Goal: Task Accomplishment & Management: Complete application form

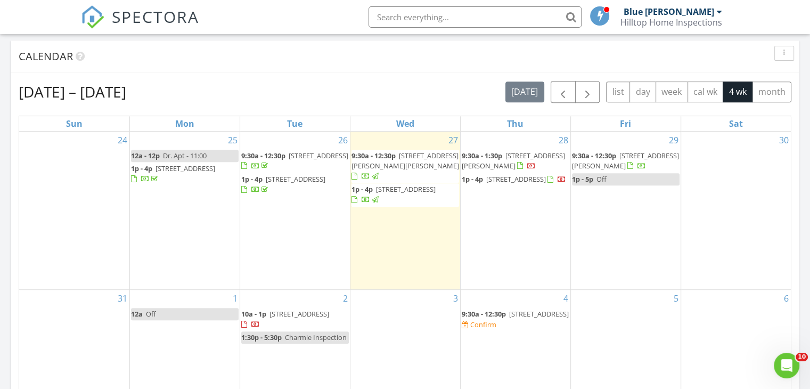
scroll to position [435, 0]
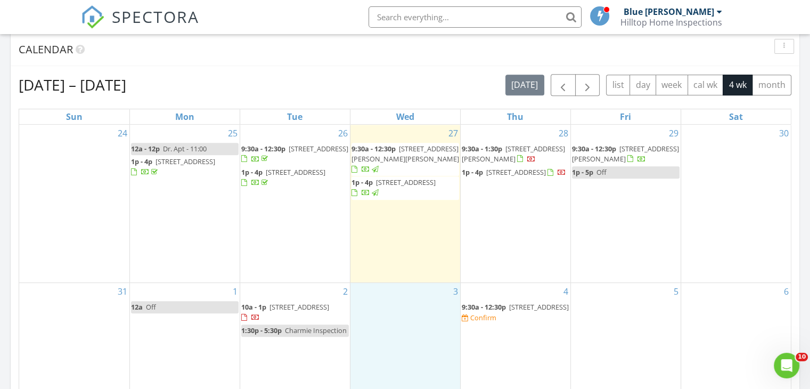
click at [393, 283] on div "3" at bounding box center [405, 340] width 110 height 114
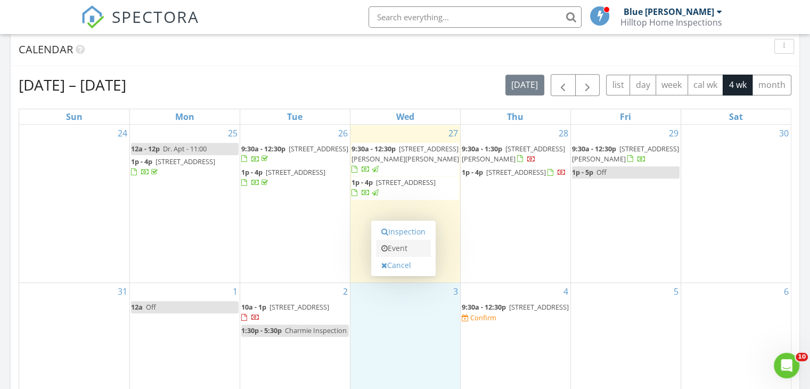
click at [402, 246] on link "Event" at bounding box center [403, 248] width 55 height 17
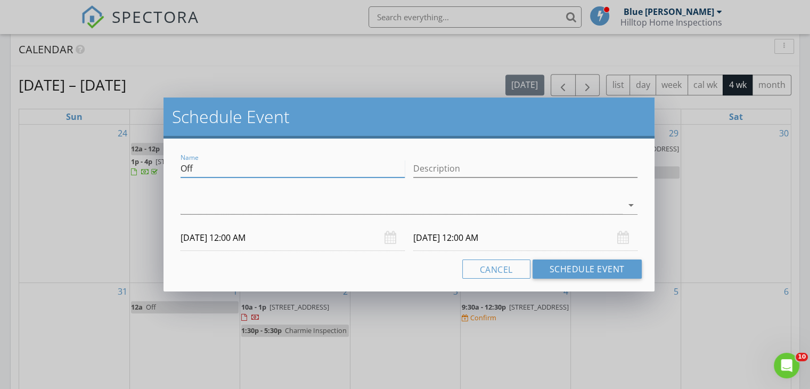
click at [221, 164] on input "Off" at bounding box center [292, 169] width 224 height 18
type input "O"
type input "[PERSON_NAME] Insp"
click at [196, 202] on div at bounding box center [401, 205] width 442 height 18
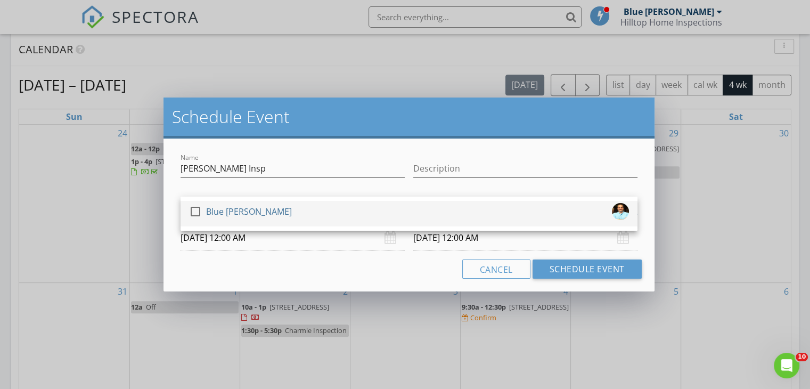
click at [202, 209] on div at bounding box center [195, 211] width 18 height 18
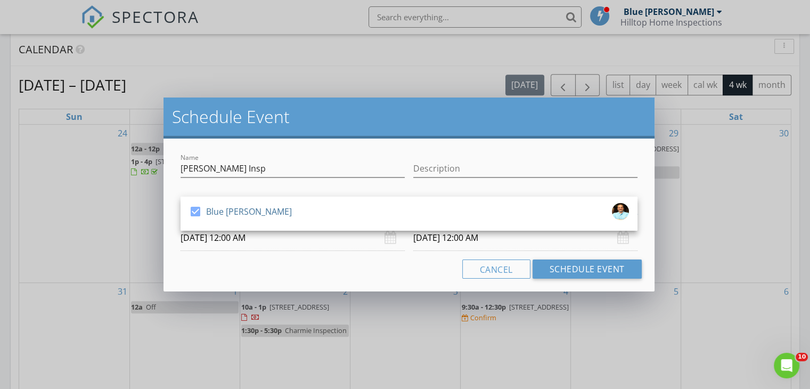
click at [284, 242] on input "[DATE] 12:00 AM" at bounding box center [292, 238] width 224 height 26
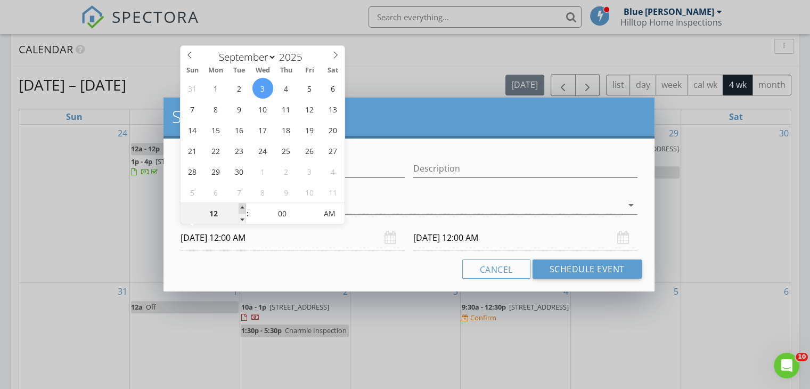
type input "01"
type input "[DATE] 1:00 AM"
click at [243, 206] on span at bounding box center [242, 208] width 7 height 11
type input "[DATE] 1:00 AM"
type input "02"
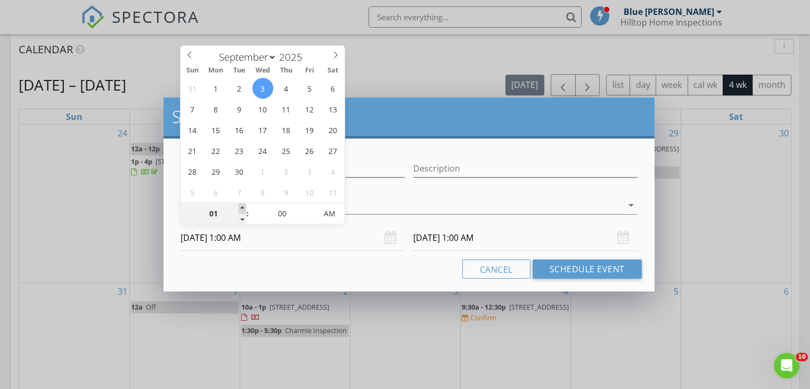
type input "[DATE] 2:00 AM"
click at [243, 206] on span at bounding box center [242, 208] width 7 height 11
type input "03"
type input "[DATE] 3:00 AM"
click at [243, 206] on span at bounding box center [242, 208] width 7 height 11
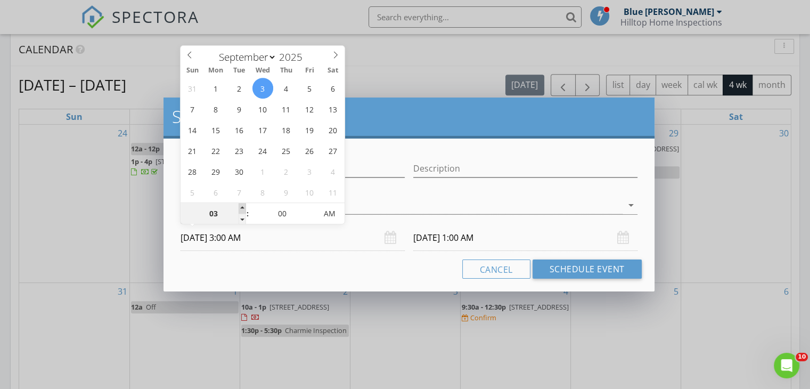
type input "04"
type input "[DATE] 4:00 AM"
click at [243, 206] on span at bounding box center [242, 208] width 7 height 11
type input "[DATE] 4:00 AM"
type input "05"
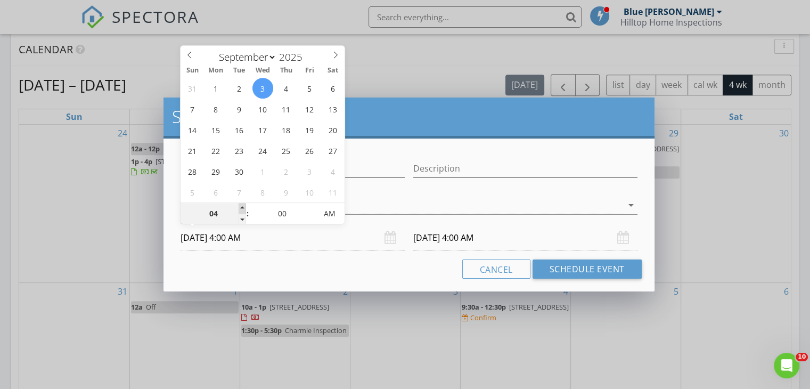
type input "[DATE] 5:00 AM"
click at [243, 206] on span at bounding box center [242, 208] width 7 height 11
type input "[DATE] 5:00 AM"
type input "06"
type input "[DATE] 6:00 AM"
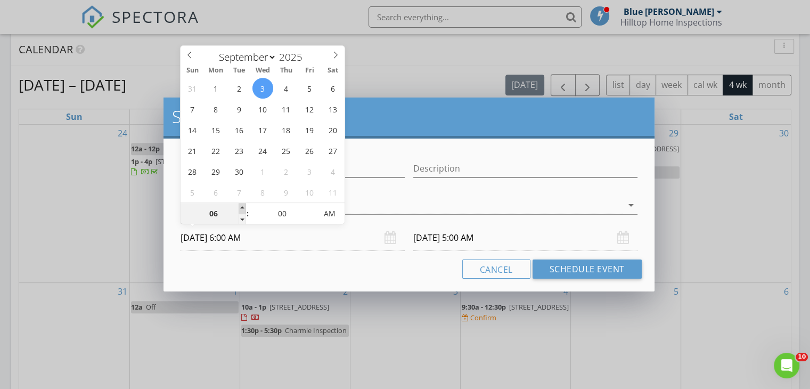
click at [243, 206] on span at bounding box center [242, 208] width 7 height 11
type input "07"
type input "[DATE] 7:00 AM"
click at [243, 206] on span at bounding box center [242, 208] width 7 height 11
type input "08"
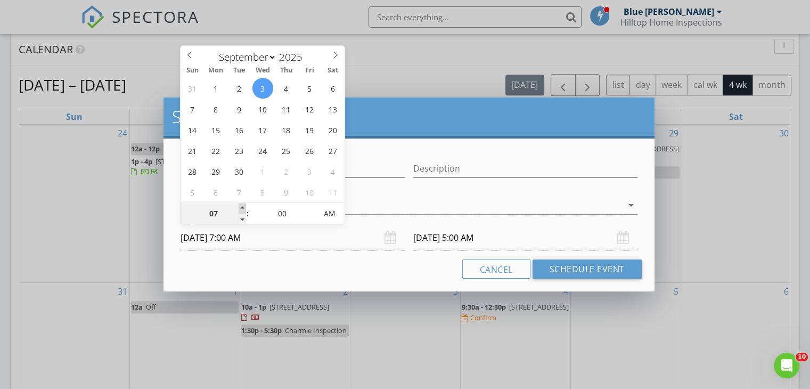
type input "[DATE] 8:00 AM"
click at [243, 206] on span at bounding box center [242, 208] width 7 height 11
type input "[DATE] 8:00 AM"
type input "09"
type input "[DATE] 9:00 AM"
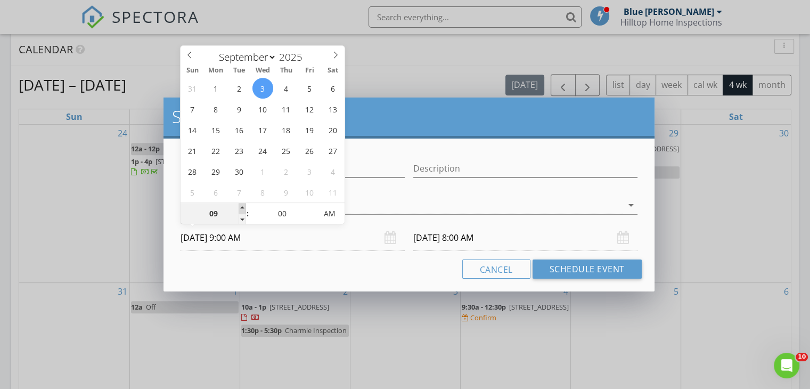
click at [243, 206] on span at bounding box center [242, 208] width 7 height 11
type input "[DATE] 9:00 AM"
type input "05"
type input "[DATE] 9:05 AM"
click at [314, 206] on span at bounding box center [311, 208] width 7 height 11
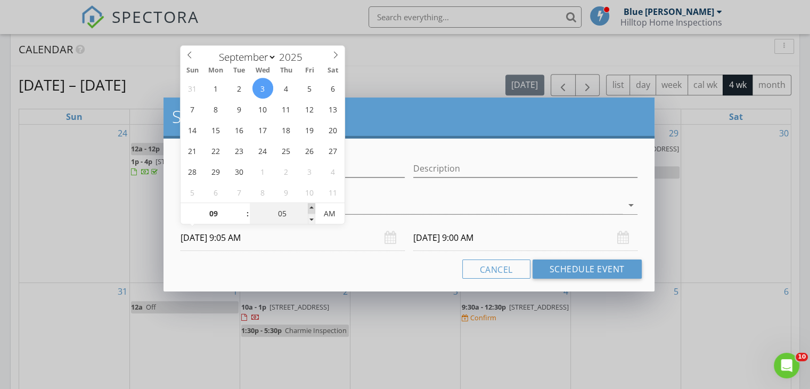
type input "10"
type input "[DATE] 9:10 AM"
click at [314, 206] on span at bounding box center [311, 208] width 7 height 11
type input "15"
type input "[DATE] 9:15 AM"
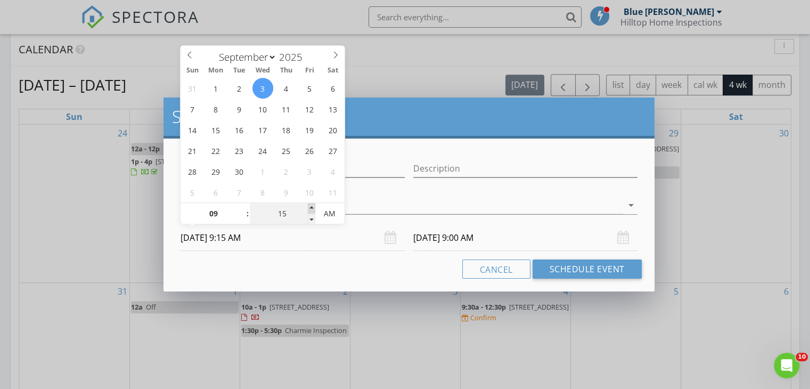
click at [314, 206] on span at bounding box center [311, 208] width 7 height 11
type input "20"
type input "[DATE] 9:20 AM"
click at [314, 206] on span at bounding box center [311, 208] width 7 height 11
type input "25"
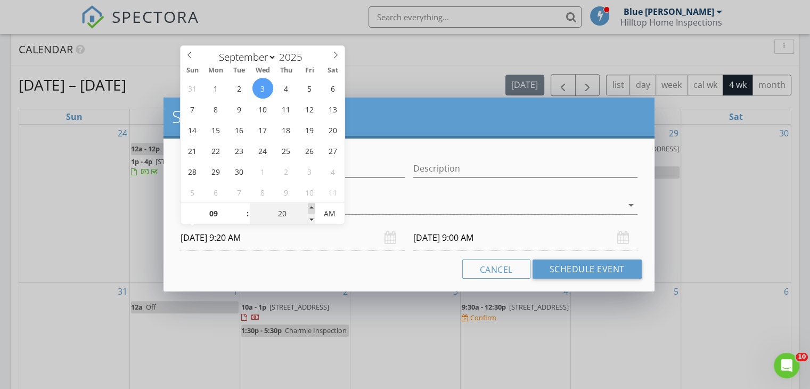
type input "[DATE] 9:25 AM"
click at [314, 206] on span at bounding box center [311, 208] width 7 height 11
type input "30"
type input "[DATE] 9:30 AM"
click at [314, 206] on span at bounding box center [311, 208] width 7 height 11
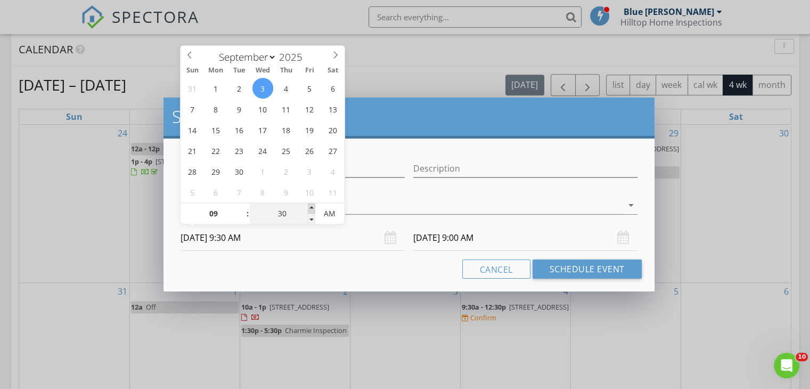
type input "30"
click at [443, 236] on input "[DATE] 9:30 AM" at bounding box center [525, 238] width 224 height 26
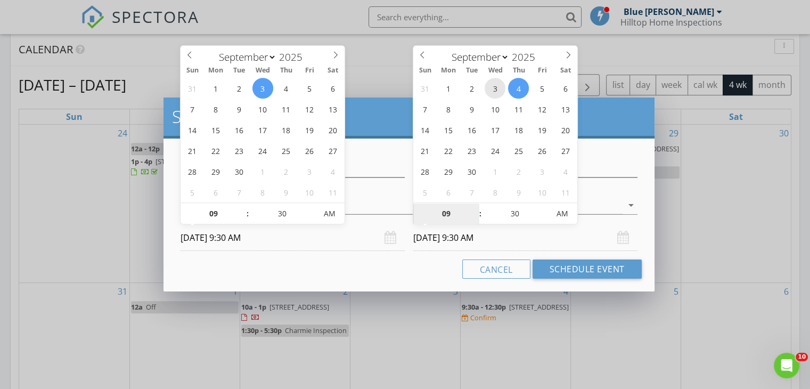
type input "[DATE] 9:30 AM"
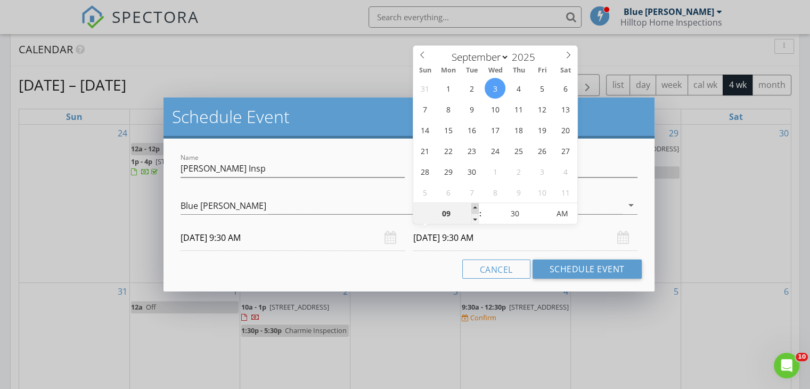
type input "10"
type input "[DATE] 10:30 AM"
click at [474, 208] on span at bounding box center [474, 208] width 7 height 11
type input "11"
type input "[DATE] 11:30 AM"
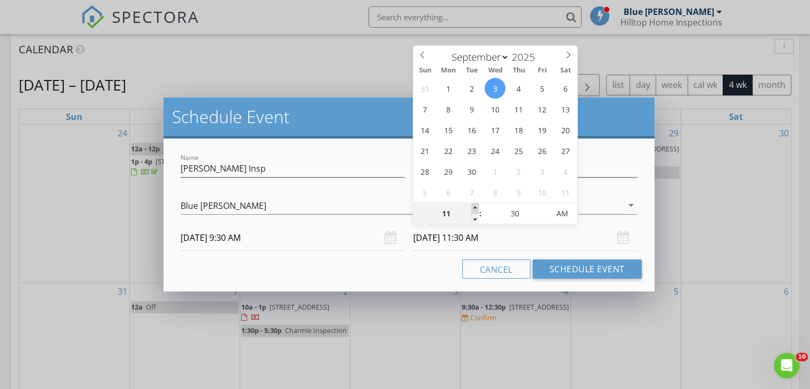
click at [474, 208] on span at bounding box center [474, 208] width 7 height 11
type input "12"
type input "[DATE] 12:30 PM"
click at [474, 208] on span at bounding box center [474, 208] width 7 height 11
type input "25"
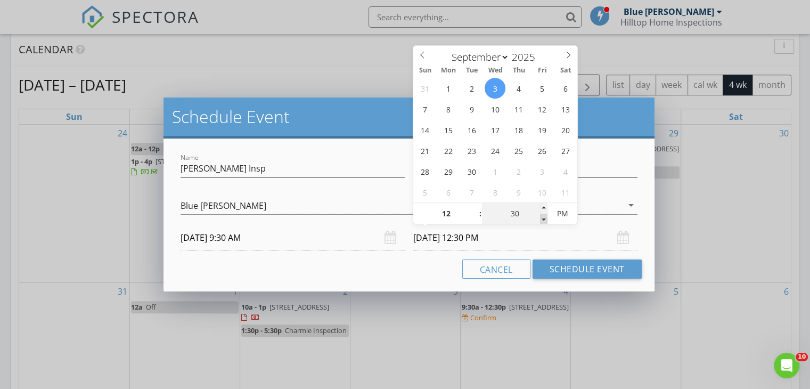
type input "[DATE] 12:25 PM"
click at [542, 218] on span at bounding box center [543, 219] width 7 height 11
type input "20"
type input "[DATE] 12:20 PM"
click at [542, 218] on span at bounding box center [543, 219] width 7 height 11
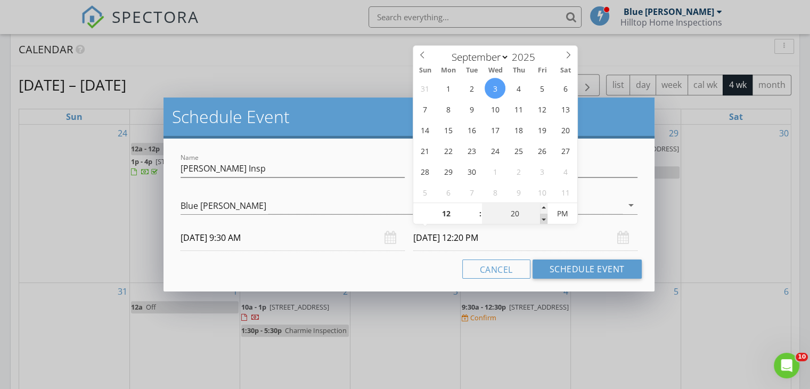
type input "15"
type input "[DATE] 12:15 PM"
click at [542, 218] on span at bounding box center [543, 219] width 7 height 11
type input "10"
type input "[DATE] 12:10 PM"
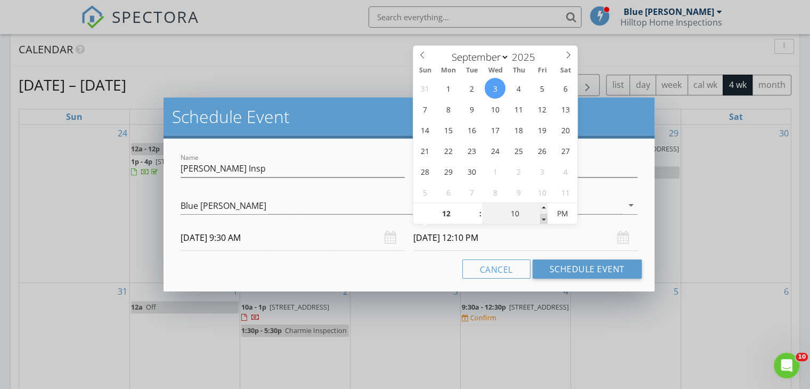
click at [542, 218] on span at bounding box center [543, 219] width 7 height 11
type input "05"
type input "[DATE] 12:05 PM"
click at [542, 218] on span at bounding box center [543, 219] width 7 height 11
type input "00"
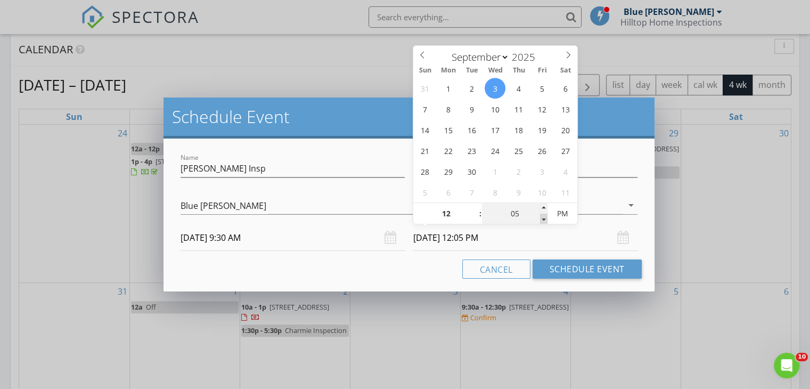
type input "[DATE] 12:00 PM"
click at [542, 218] on span at bounding box center [543, 219] width 7 height 11
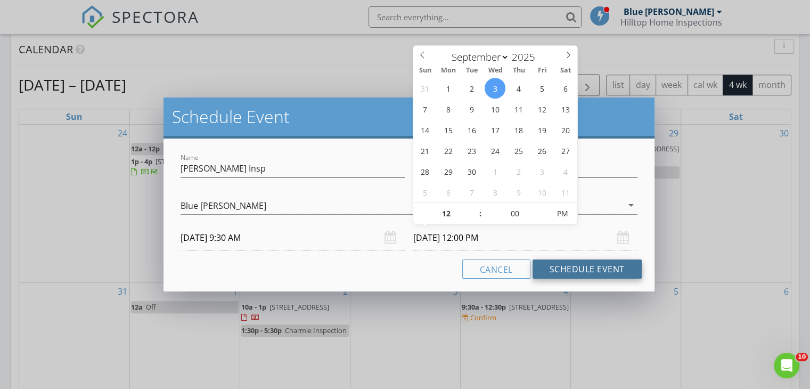
click at [567, 270] on button "Schedule Event" at bounding box center [586, 268] width 109 height 19
